Goal: Task Accomplishment & Management: Manage account settings

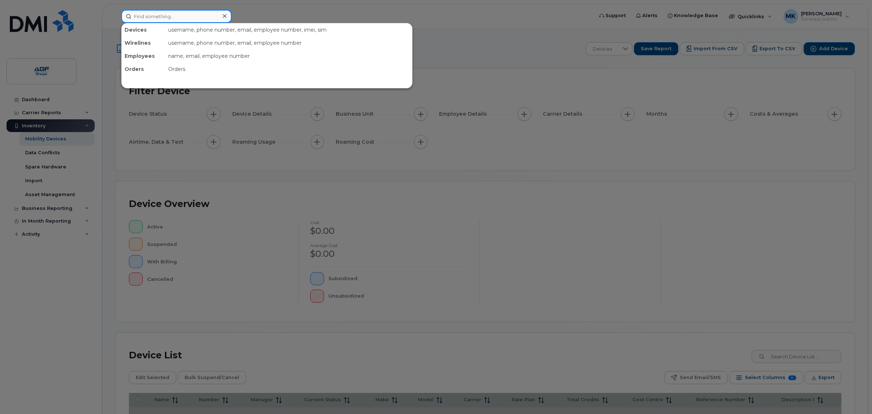
click at [179, 15] on input at bounding box center [176, 16] width 110 height 13
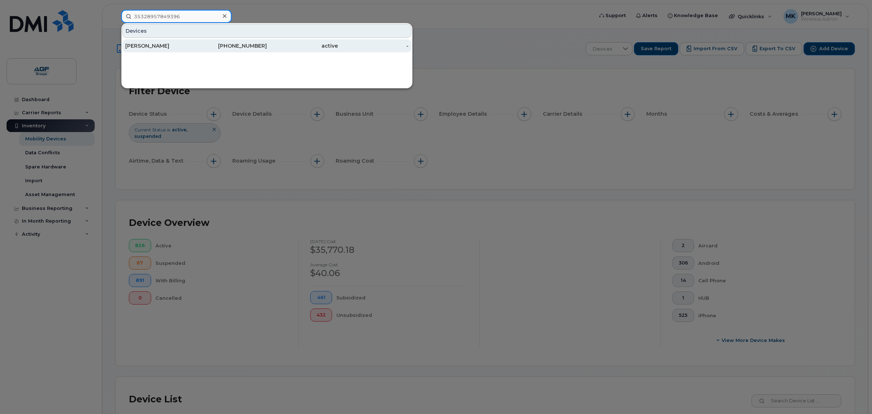
type input "35328957849396"
click at [363, 46] on div "-" at bounding box center [373, 45] width 71 height 7
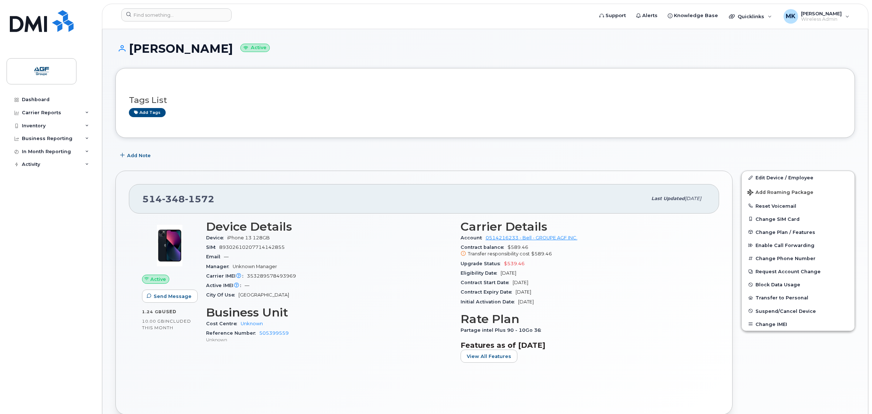
click at [399, 53] on h1 "Allasan Sall Active" at bounding box center [485, 48] width 740 height 13
drag, startPoint x: 233, startPoint y: 205, endPoint x: 132, endPoint y: 201, distance: 100.9
click at [132, 201] on div "514 348 1572 Last updated Sep 11, 2025" at bounding box center [424, 198] width 590 height 29
click at [311, 253] on div "Email —" at bounding box center [329, 256] width 246 height 9
drag, startPoint x: 300, startPoint y: 275, endPoint x: 289, endPoint y: 277, distance: 11.8
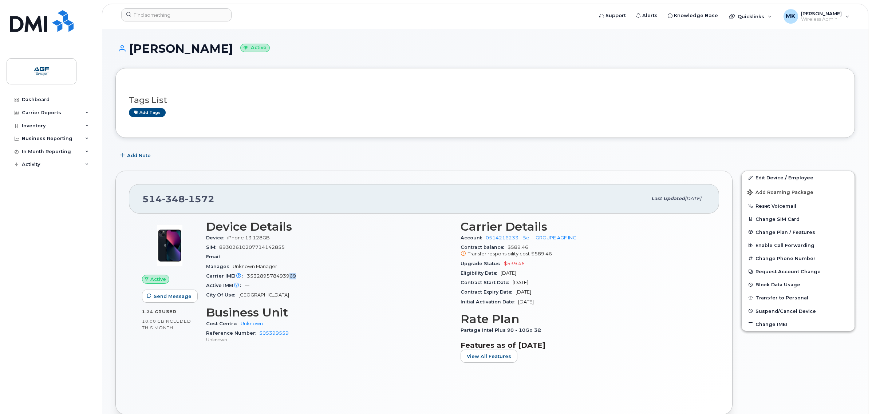
click at [289, 277] on div "Carrier IMEI Carrier IMEI is reported during the last billing cycle or change o…" at bounding box center [329, 276] width 246 height 9
click at [294, 276] on span "353289578493969" at bounding box center [271, 275] width 49 height 5
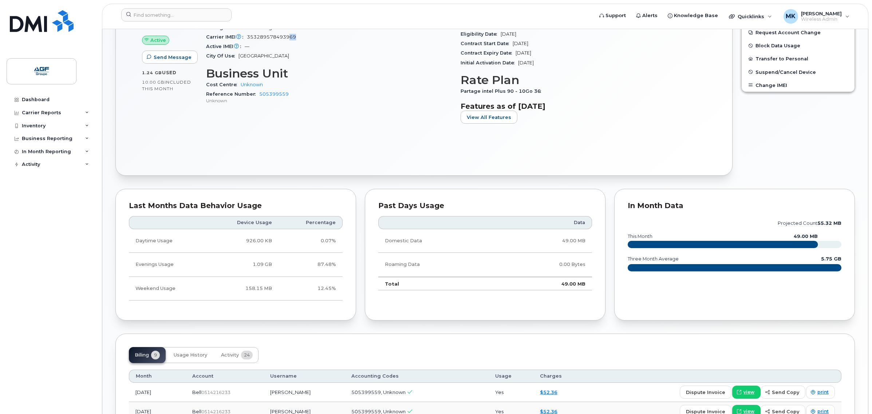
scroll to position [138, 0]
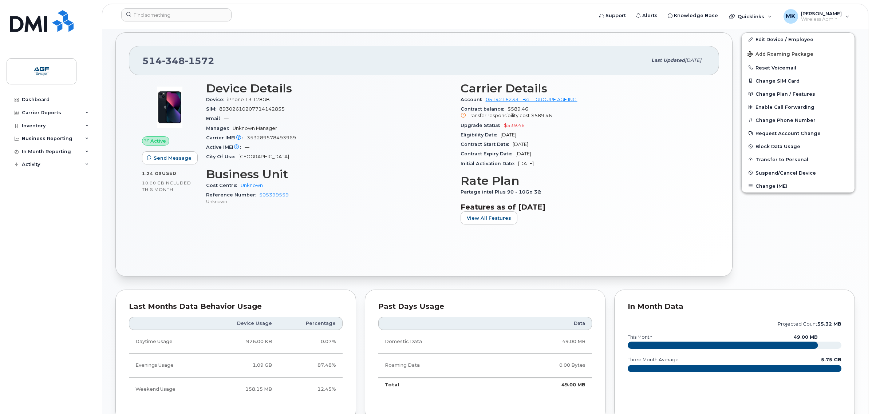
click at [262, 138] on span "353289578493969" at bounding box center [271, 137] width 49 height 5
copy span "353289578493969"
click at [336, 134] on div "Carrier IMEI Carrier IMEI is reported during the last billing cycle or change o…" at bounding box center [329, 137] width 246 height 9
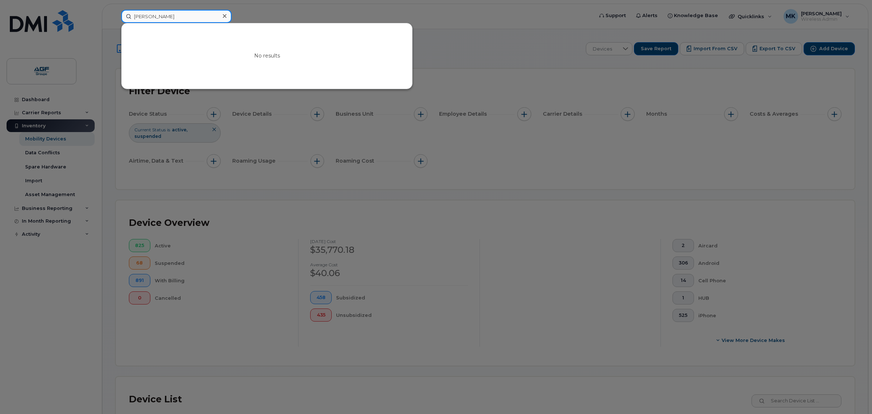
click at [135, 16] on input "Eric Harvey" at bounding box center [176, 16] width 110 height 13
paste input "4384663436"
type input "4384663436Eric Harvey"
click at [225, 16] on icon at bounding box center [225, 16] width 4 height 4
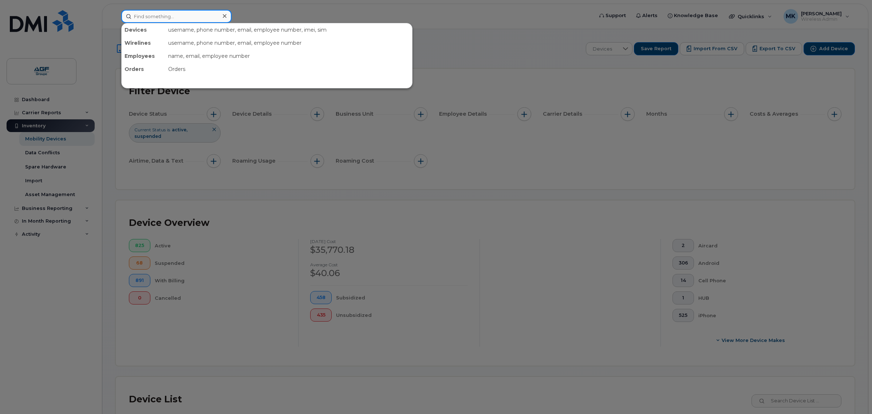
click at [183, 16] on input at bounding box center [176, 16] width 110 height 13
paste input "4384663436"
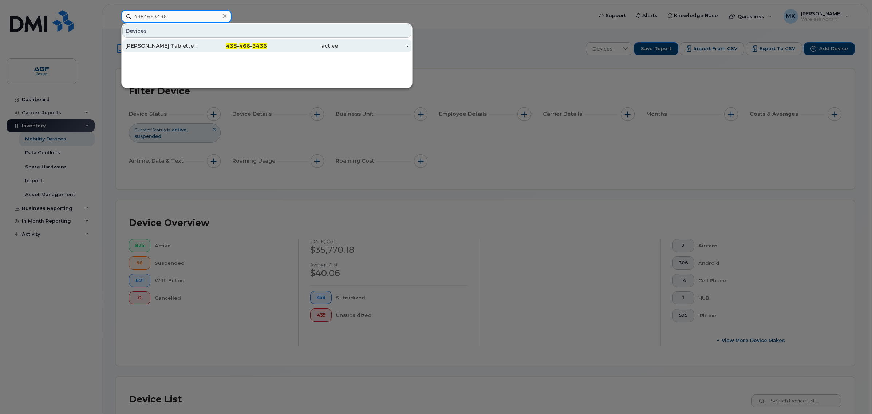
type input "4384663436"
drag, startPoint x: 176, startPoint y: 46, endPoint x: 171, endPoint y: 48, distance: 5.6
click at [176, 46] on div "Jacques Sidi Tablette Lgl Tb 23" at bounding box center [160, 45] width 71 height 7
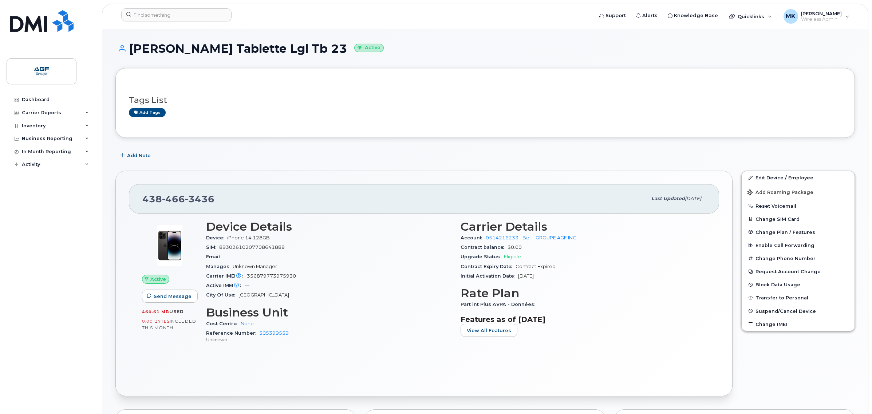
click at [413, 26] on header "Support Alerts Knowledge Base Quicklinks Suspend / Cancel Device Change SIM Car…" at bounding box center [485, 16] width 767 height 25
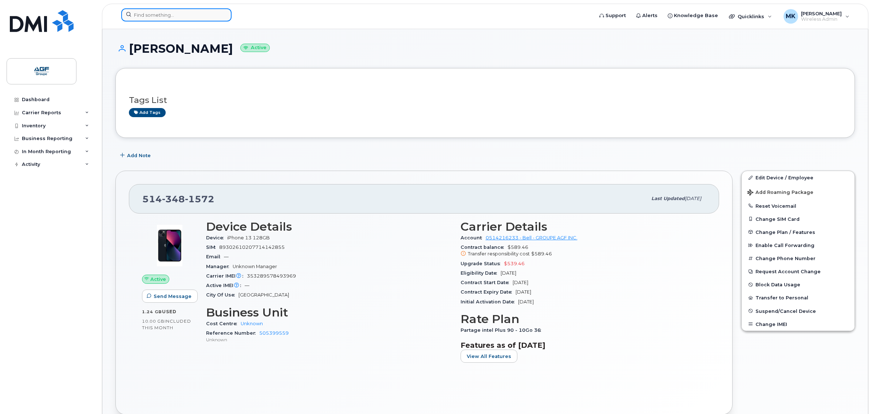
click at [181, 18] on input at bounding box center [176, 14] width 110 height 13
paste input "5147721261"
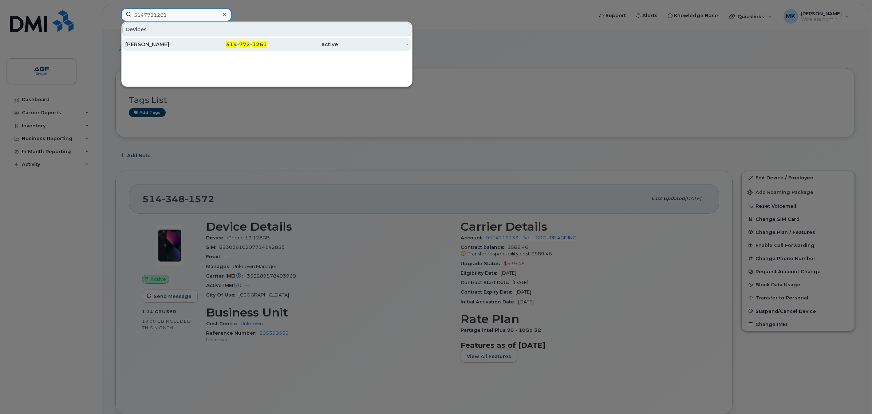
type input "5147721261"
click at [182, 38] on link "Kevin Frenette 514 - 772 - 1261 active -" at bounding box center [266, 44] width 289 height 13
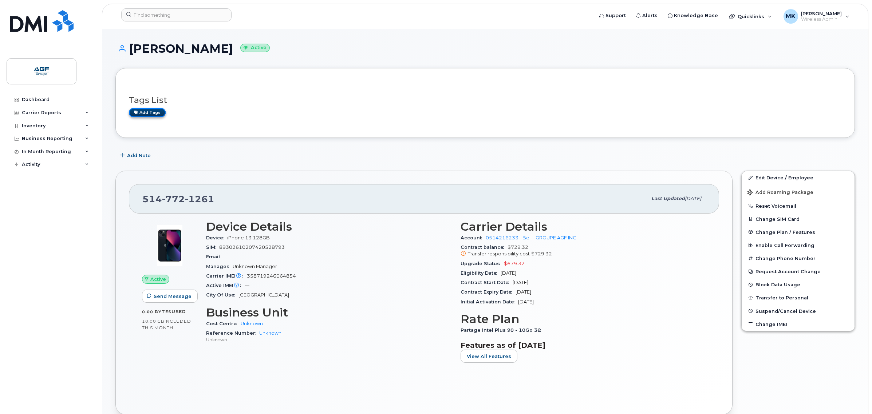
click at [137, 111] on icon at bounding box center [136, 112] width 4 height 4
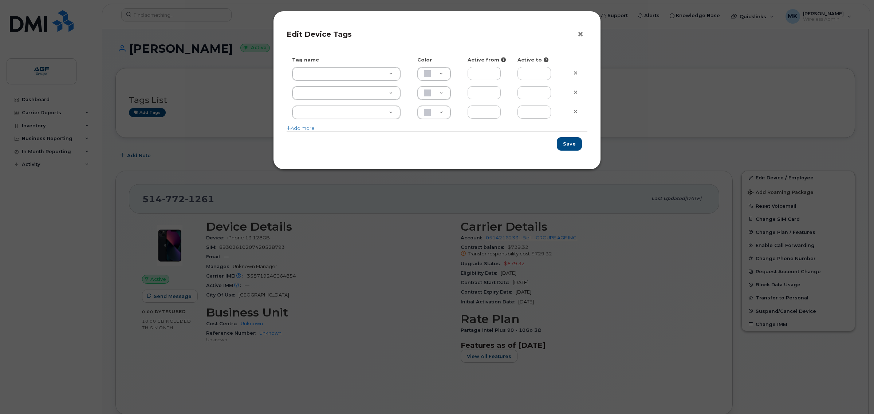
click at [581, 35] on button "×" at bounding box center [582, 34] width 10 height 11
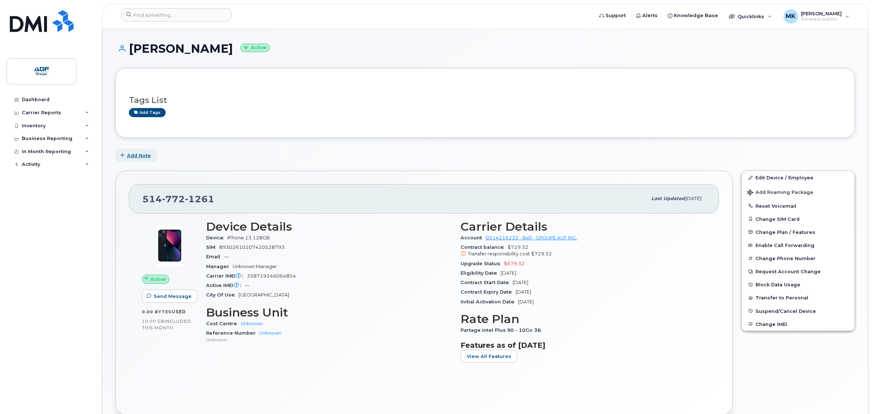
click at [146, 155] on span "Add Note" at bounding box center [139, 155] width 24 height 7
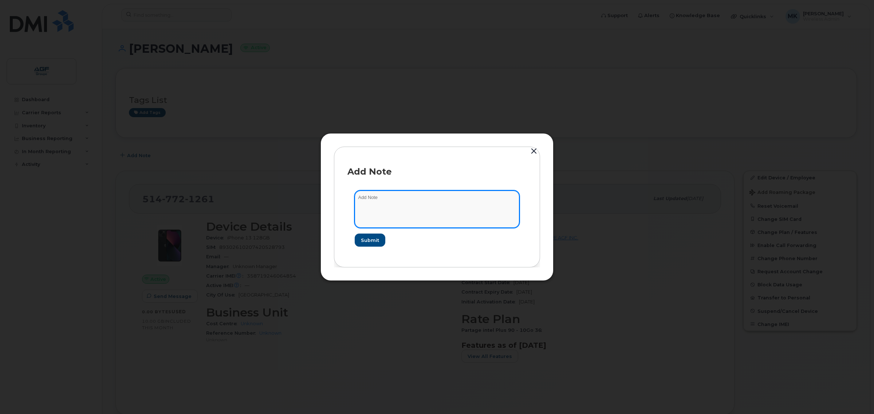
click at [374, 197] on textarea at bounding box center [437, 209] width 165 height 37
drag, startPoint x: 446, startPoint y: 201, endPoint x: 271, endPoint y: 198, distance: 175.2
click at [271, 198] on div "Add Note exc Submit" at bounding box center [437, 207] width 874 height 414
type textarea "exemption pour inventaire"
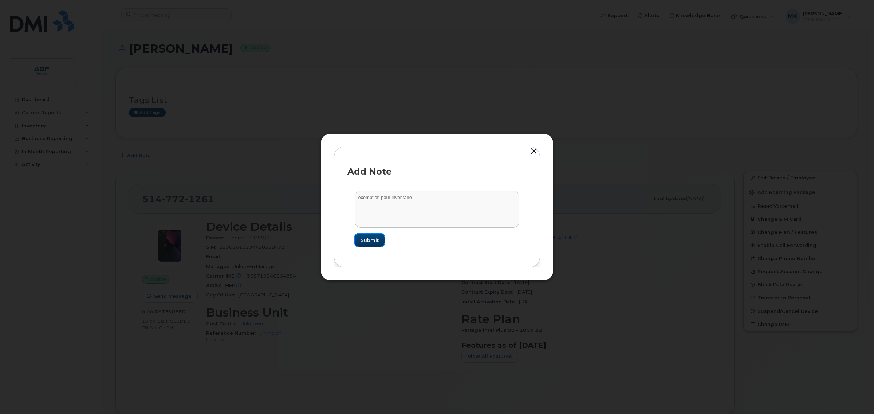
click at [375, 237] on span "Submit" at bounding box center [370, 240] width 18 height 7
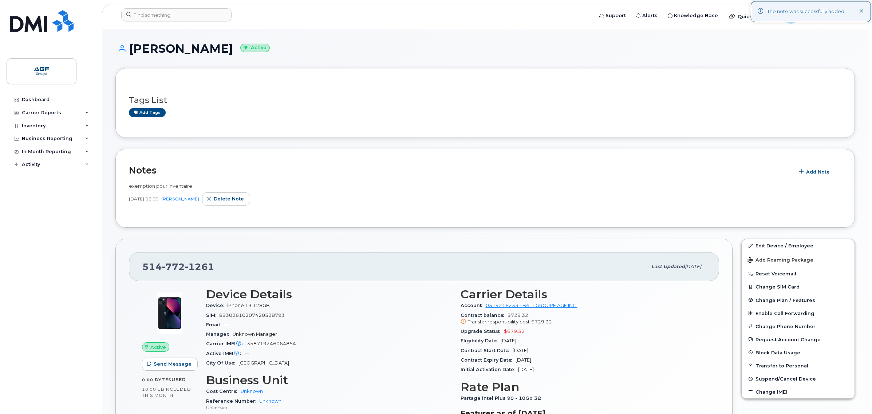
click at [247, 221] on div "Notes Add Note exemption pour inventaire Sep 16, 2025 12:09 Mehdi Kaid Delete n…" at bounding box center [485, 188] width 740 height 79
click at [148, 214] on div "exemption pour inventaire Sep 16, 2025 12:09 Mehdi Kaid Delete note" at bounding box center [485, 196] width 713 height 36
click at [141, 183] on span "exemption pour inventaire" at bounding box center [160, 186] width 63 height 6
click at [410, 193] on div "Sep 16, 2025 12:09 Mehdi Kaid Delete note" at bounding box center [485, 199] width 713 height 13
click at [338, 190] on div "exemption pour inventaire Sep 16, 2025 12:09 Mehdi Kaid Delete note" at bounding box center [485, 194] width 713 height 23
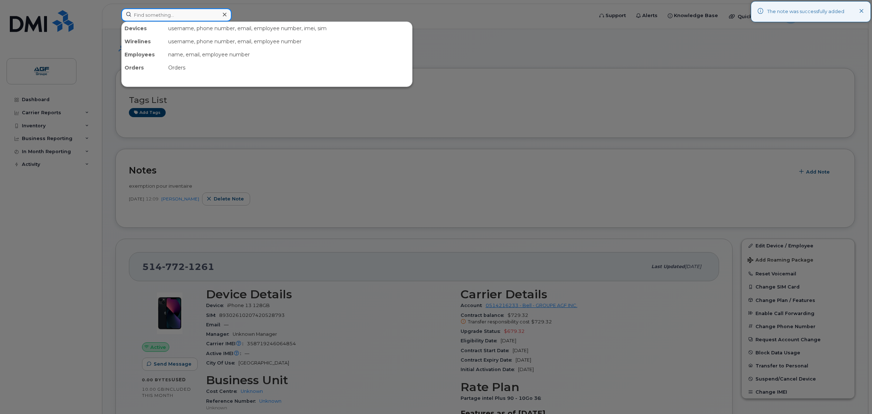
click at [199, 9] on input at bounding box center [176, 14] width 110 height 13
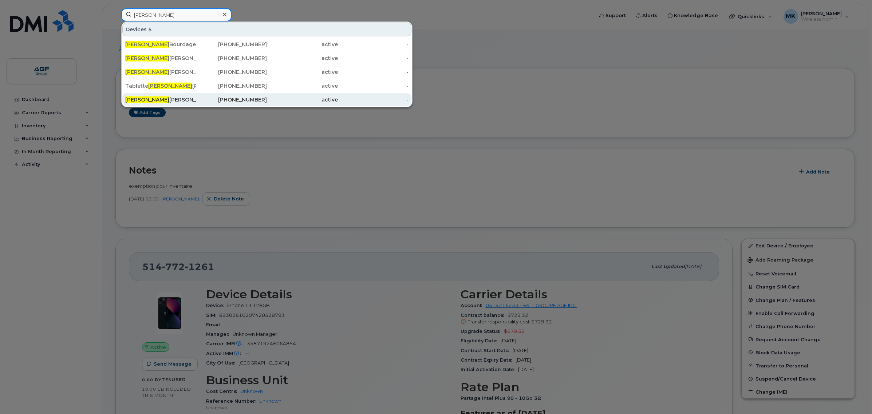
type input "alexandre"
click at [210, 99] on div "514-348-2753" at bounding box center [231, 99] width 71 height 7
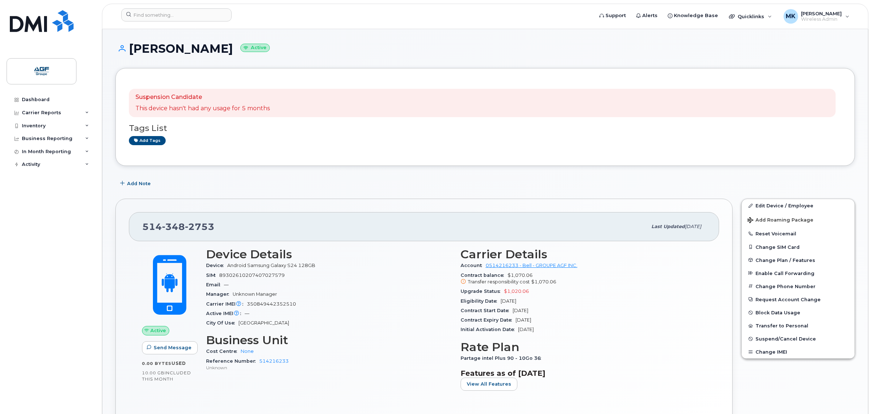
click at [254, 186] on div "Add Note" at bounding box center [485, 183] width 740 height 13
click at [314, 305] on div "Carrier IMEI Carrier IMEI is reported during the last billing cycle or change o…" at bounding box center [329, 304] width 246 height 9
click at [308, 302] on div "Carrier IMEI Carrier IMEI is reported during the last billing cycle or change o…" at bounding box center [329, 304] width 246 height 9
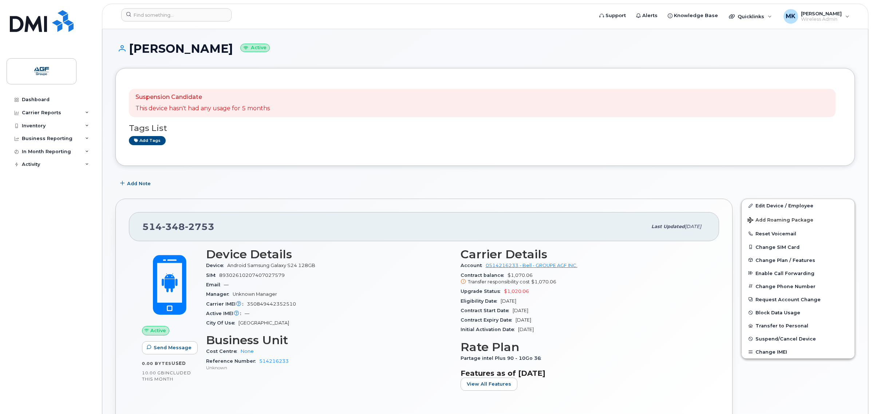
click at [509, 298] on div "Eligibility Date [DATE]" at bounding box center [584, 301] width 246 height 9
drag, startPoint x: 306, startPoint y: 267, endPoint x: 322, endPoint y: 268, distance: 15.7
click at [308, 267] on span "Android Samsung Galaxy S24 128GB" at bounding box center [271, 265] width 88 height 5
click at [516, 313] on div "Contract Start Date [DATE]" at bounding box center [584, 310] width 246 height 9
click at [365, 307] on div "Carrier IMEI Carrier IMEI is reported during the last billing cycle or change o…" at bounding box center [329, 304] width 246 height 9
